Goal: Task Accomplishment & Management: Manage account settings

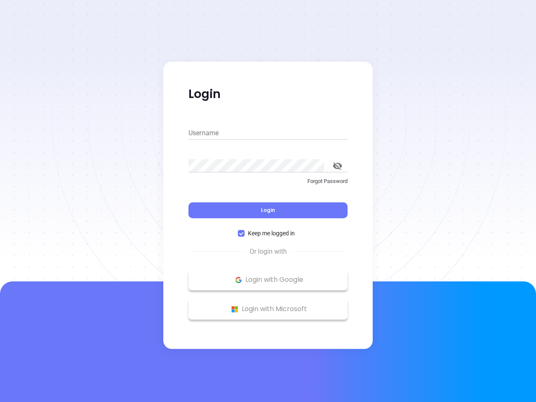
click at [268, 201] on div "Login" at bounding box center [268, 205] width 159 height 26
click at [268, 133] on input "Username" at bounding box center [268, 133] width 159 height 13
click at [338, 166] on icon "toggle password visibility" at bounding box center [337, 166] width 9 height 8
click at [268, 210] on span "Login" at bounding box center [268, 210] width 14 height 7
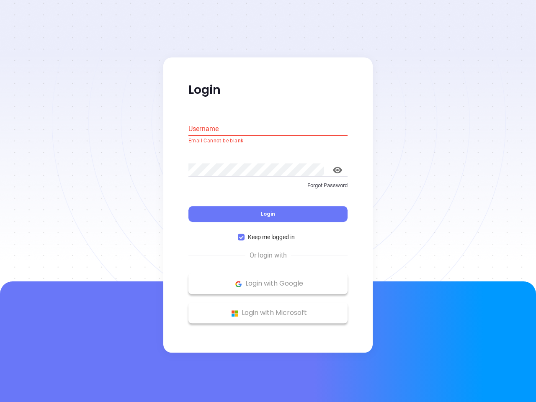
click at [268, 233] on span "Keep me logged in" at bounding box center [272, 237] width 54 height 9
click at [245, 234] on input "Keep me logged in" at bounding box center [241, 237] width 7 height 7
checkbox input "false"
click at [268, 280] on p "Login with Google" at bounding box center [268, 284] width 151 height 13
click at [268, 309] on p "Login with Microsoft" at bounding box center [268, 313] width 151 height 13
